Goal: Information Seeking & Learning: Learn about a topic

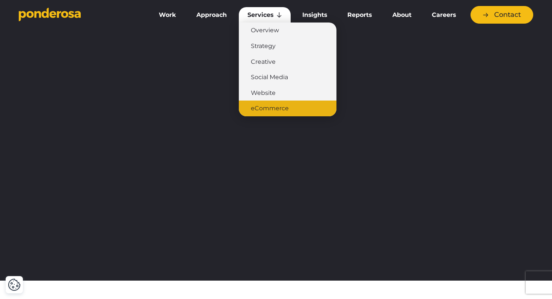
click at [266, 109] on link "eCommerce" at bounding box center [288, 109] width 98 height 16
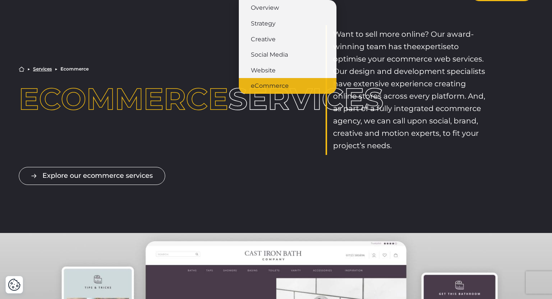
scroll to position [16, 0]
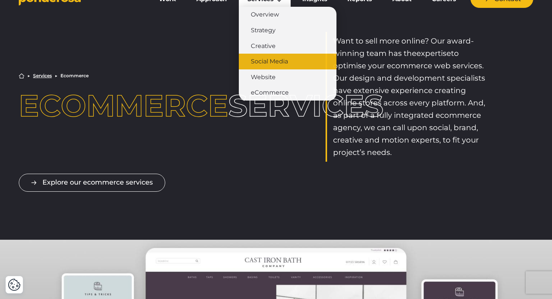
click at [270, 63] on link "Social Media" at bounding box center [288, 62] width 98 height 16
